Goal: Browse casually: Explore the website without a specific task or goal

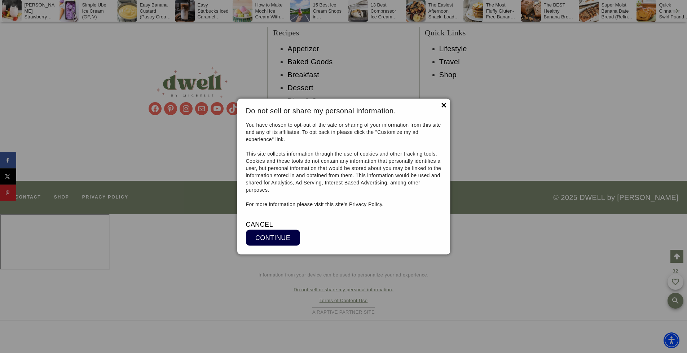
scroll to position [5064, 0]
